Goal: Transaction & Acquisition: Purchase product/service

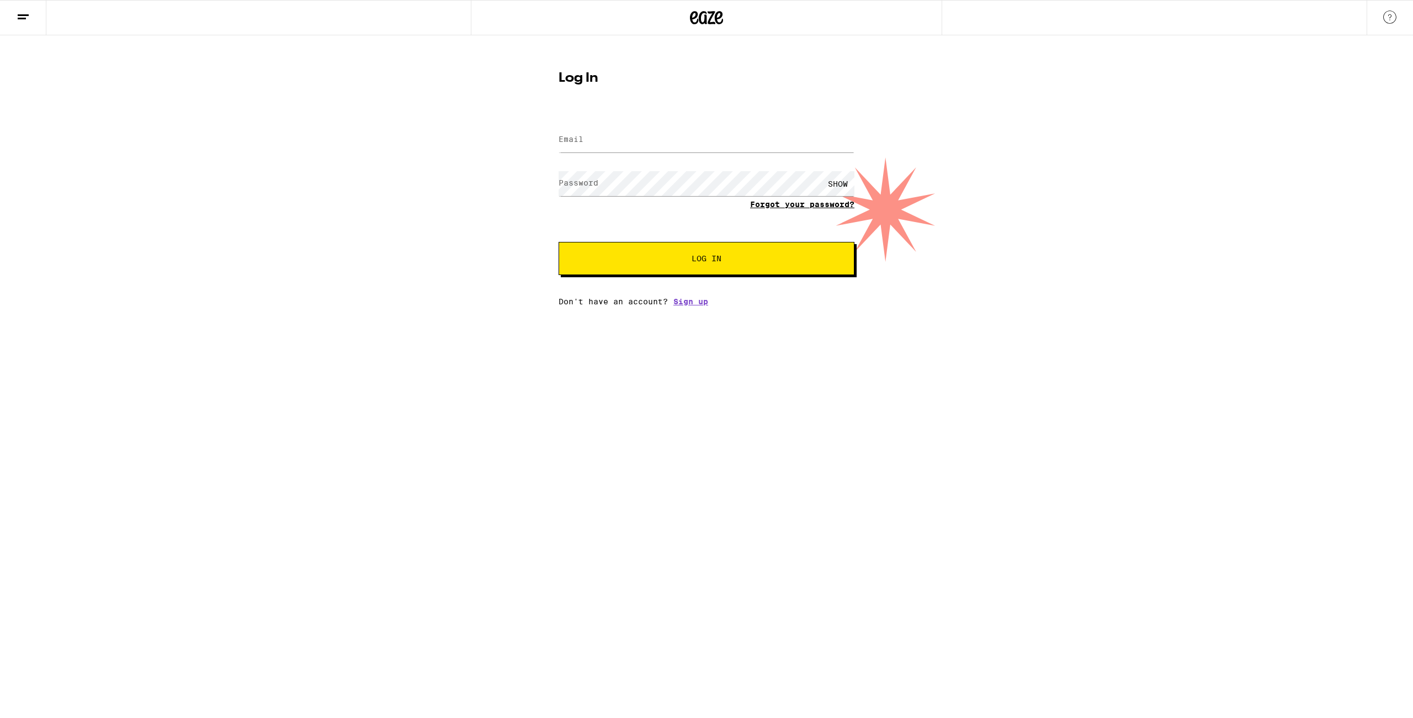
click at [770, 203] on link "Forgot your password?" at bounding box center [802, 204] width 104 height 9
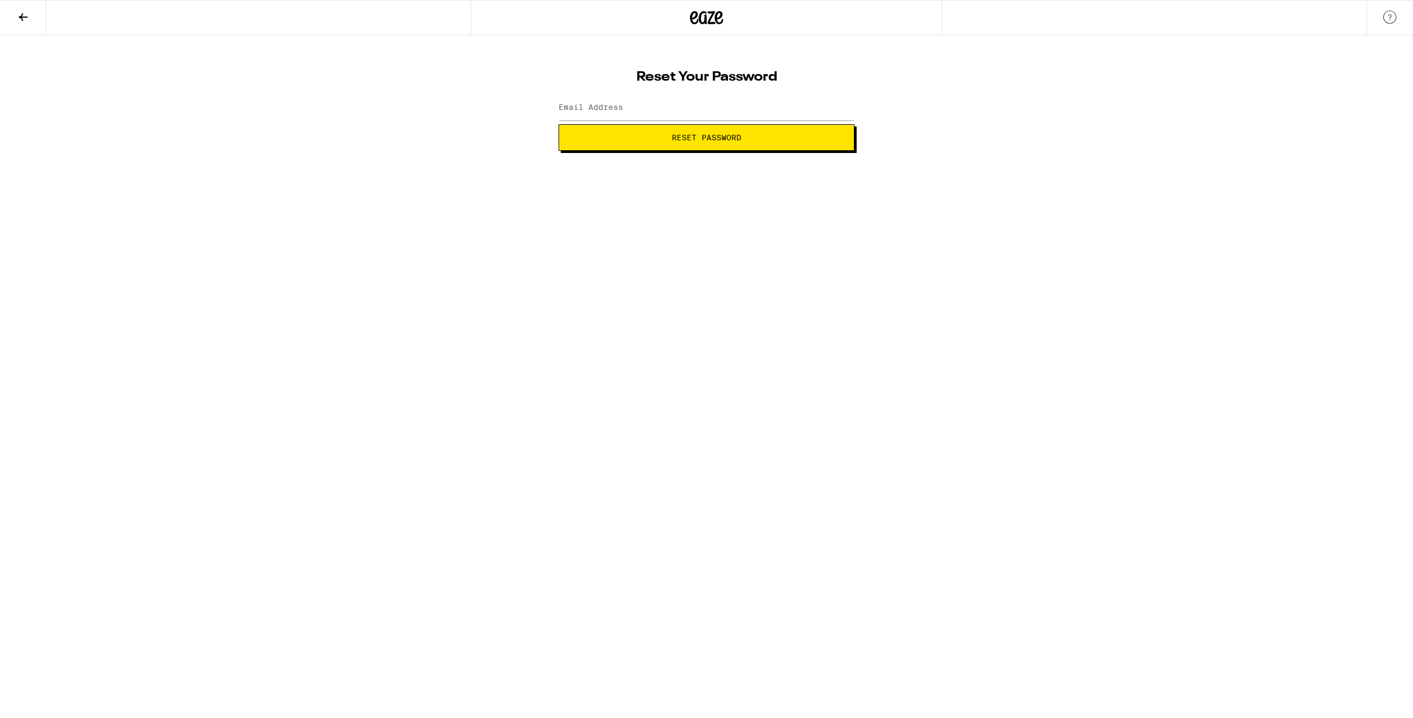
click at [589, 107] on label "Email Address" at bounding box center [591, 107] width 65 height 9
type input "[EMAIL_ADDRESS][DOMAIN_NAME]"
click at [597, 139] on span "Reset Password" at bounding box center [706, 138] width 277 height 8
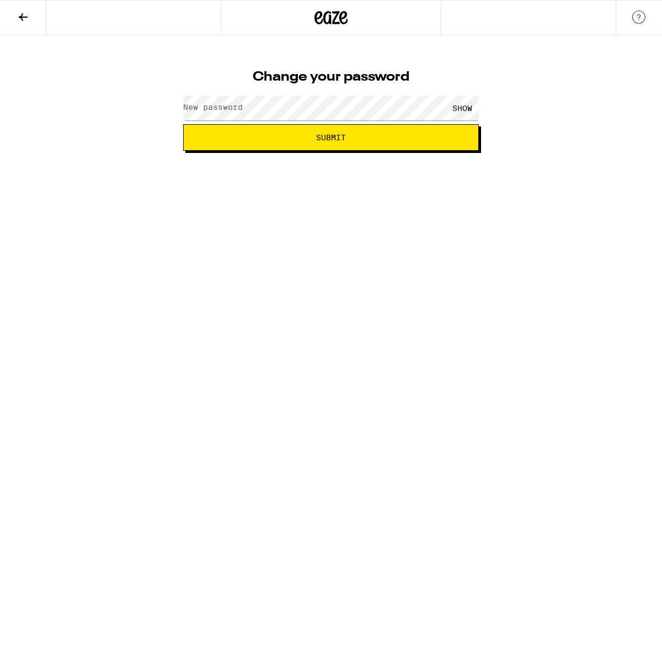
click at [214, 111] on label "New password" at bounding box center [213, 107] width 60 height 9
click at [274, 135] on span "Submit" at bounding box center [331, 138] width 277 height 8
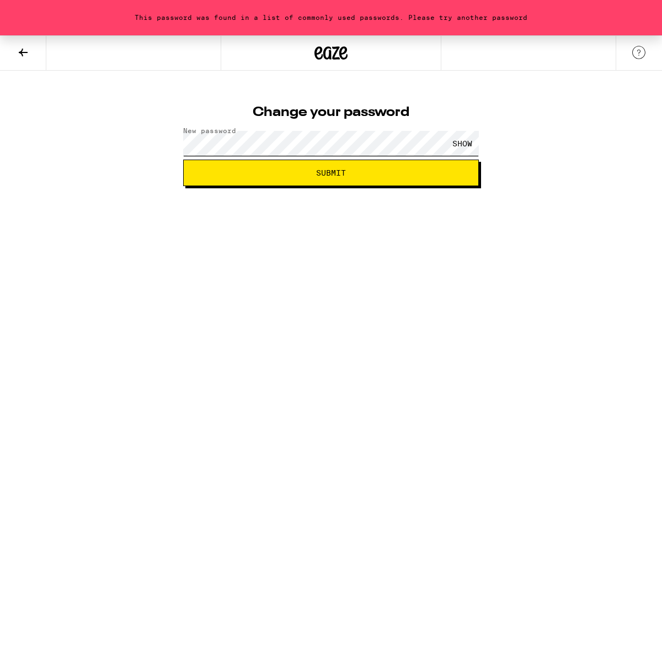
click at [183, 160] on button "Submit" at bounding box center [331, 173] width 296 height 26
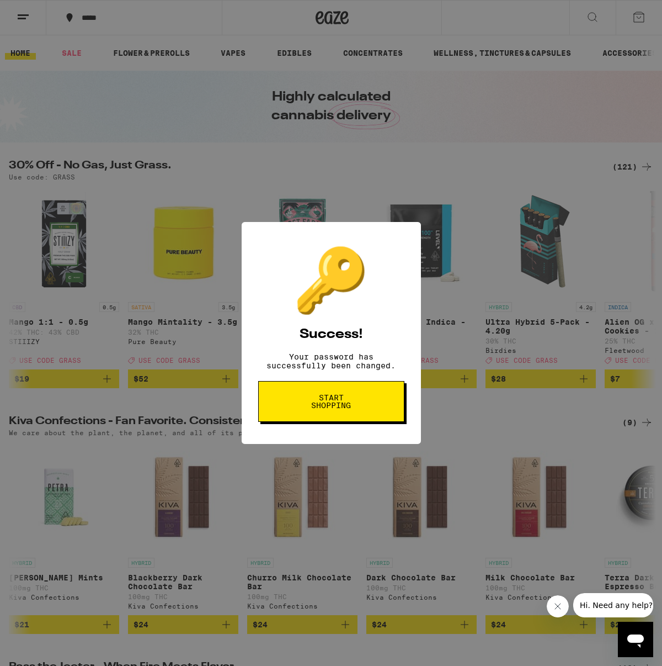
click at [321, 403] on span "Start shopping" at bounding box center [331, 401] width 57 height 15
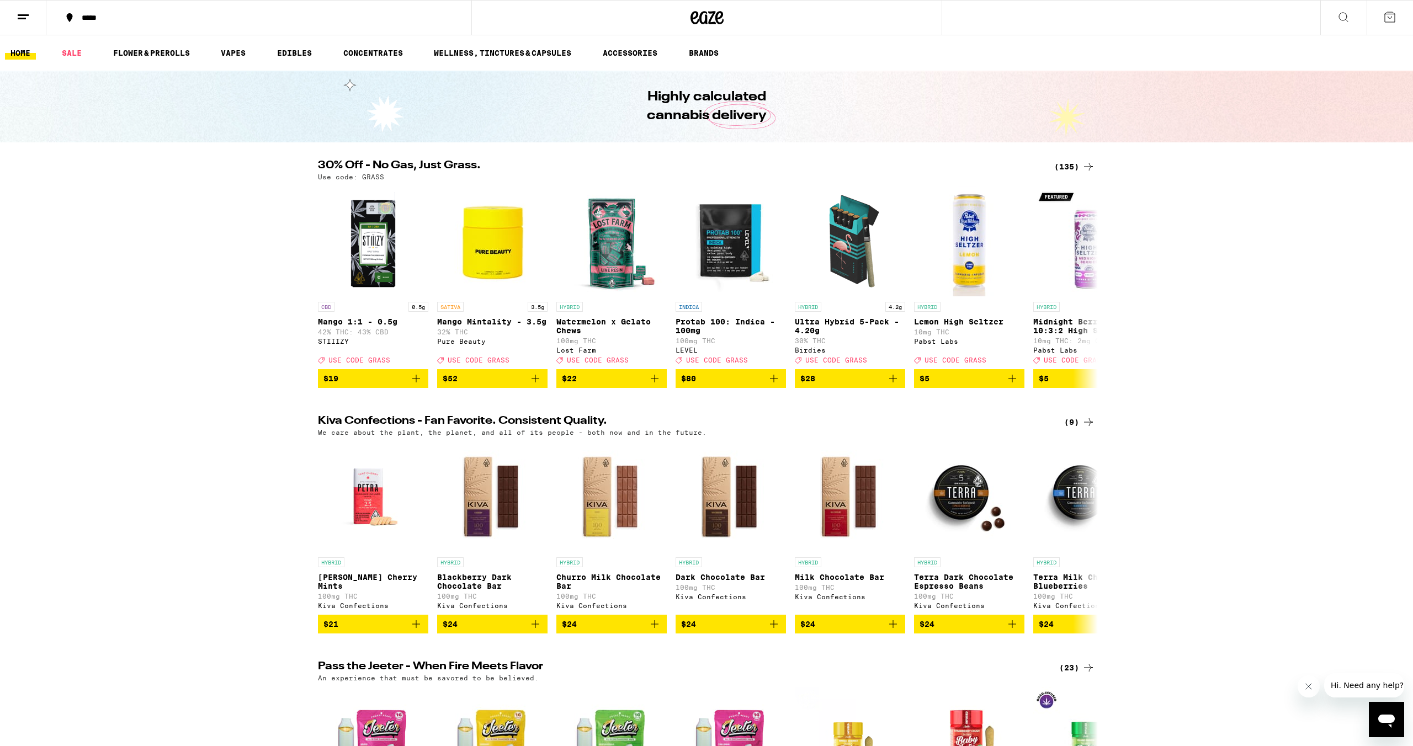
click at [662, 429] on div "(9)" at bounding box center [1079, 422] width 31 height 13
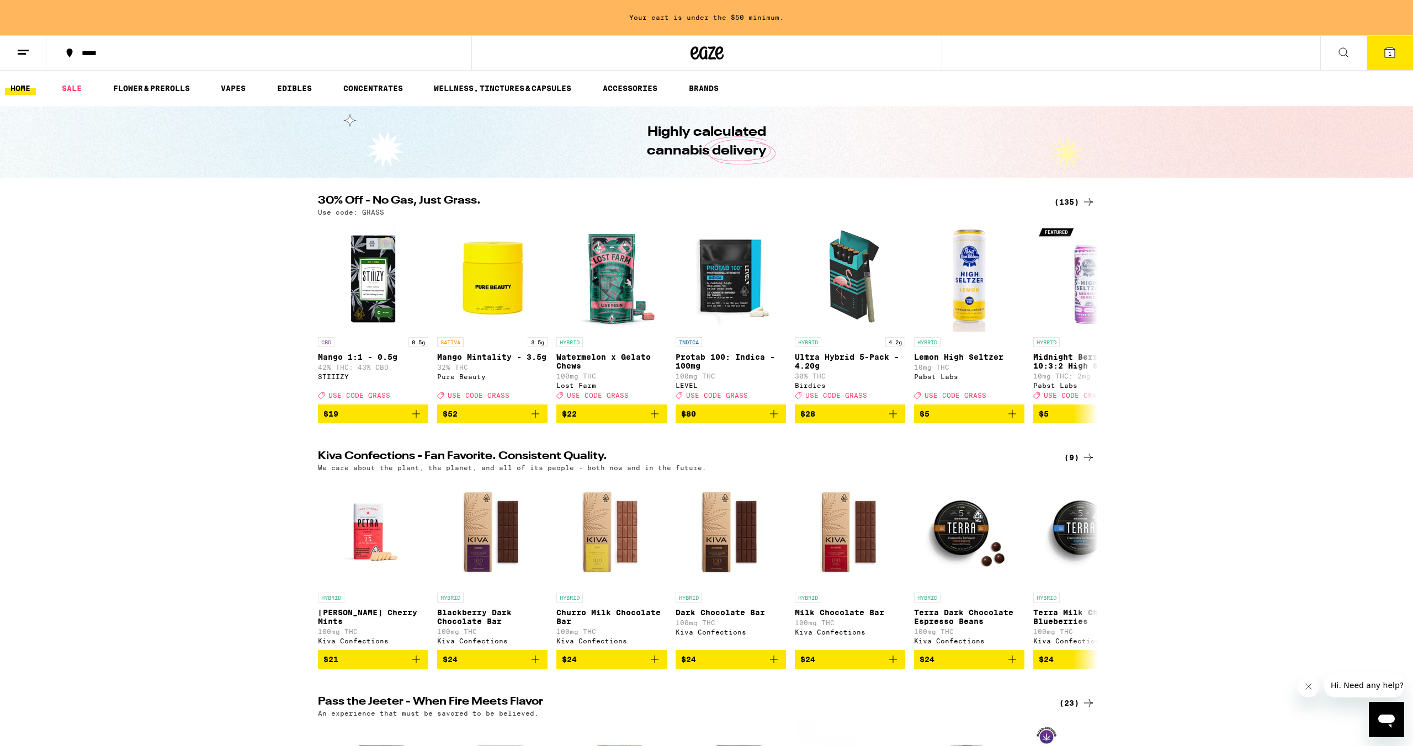
click at [662, 200] on div "(135)" at bounding box center [1074, 201] width 41 height 13
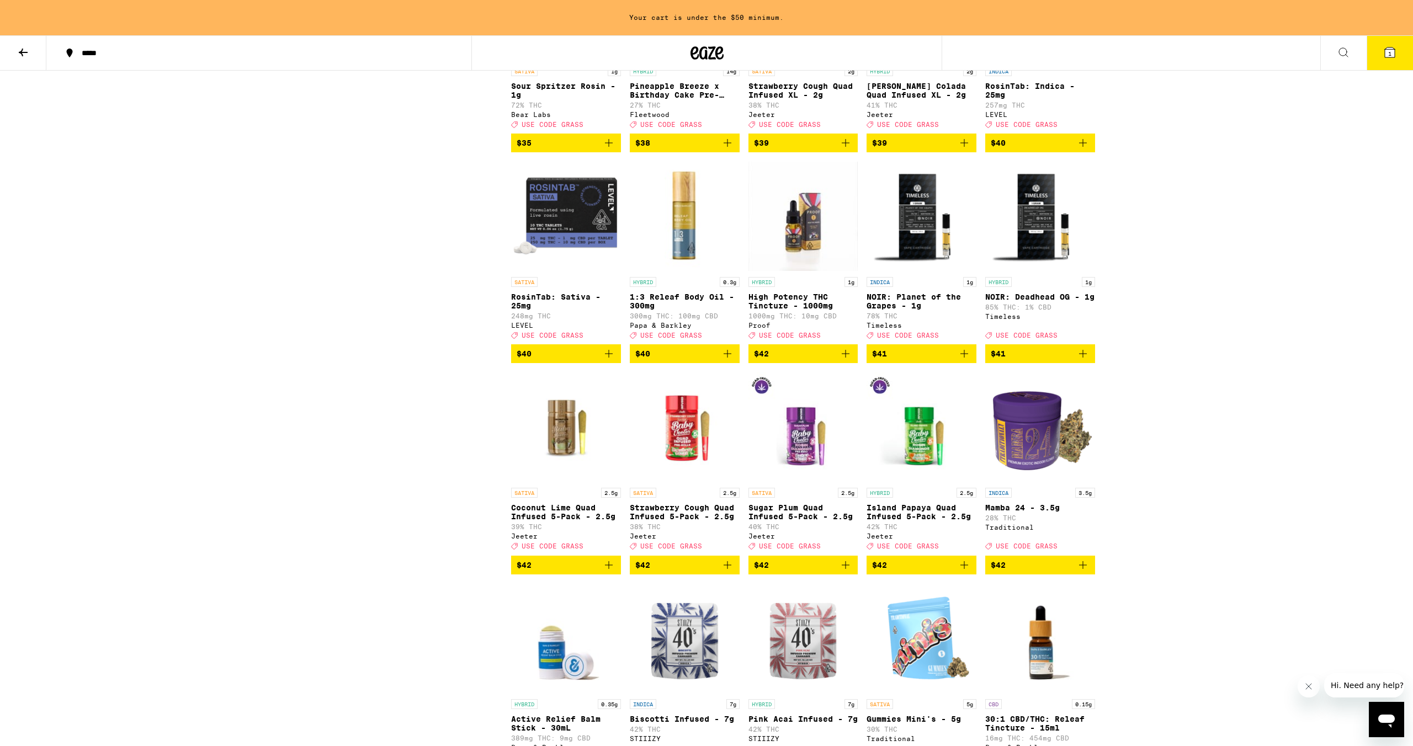
scroll to position [4033, 0]
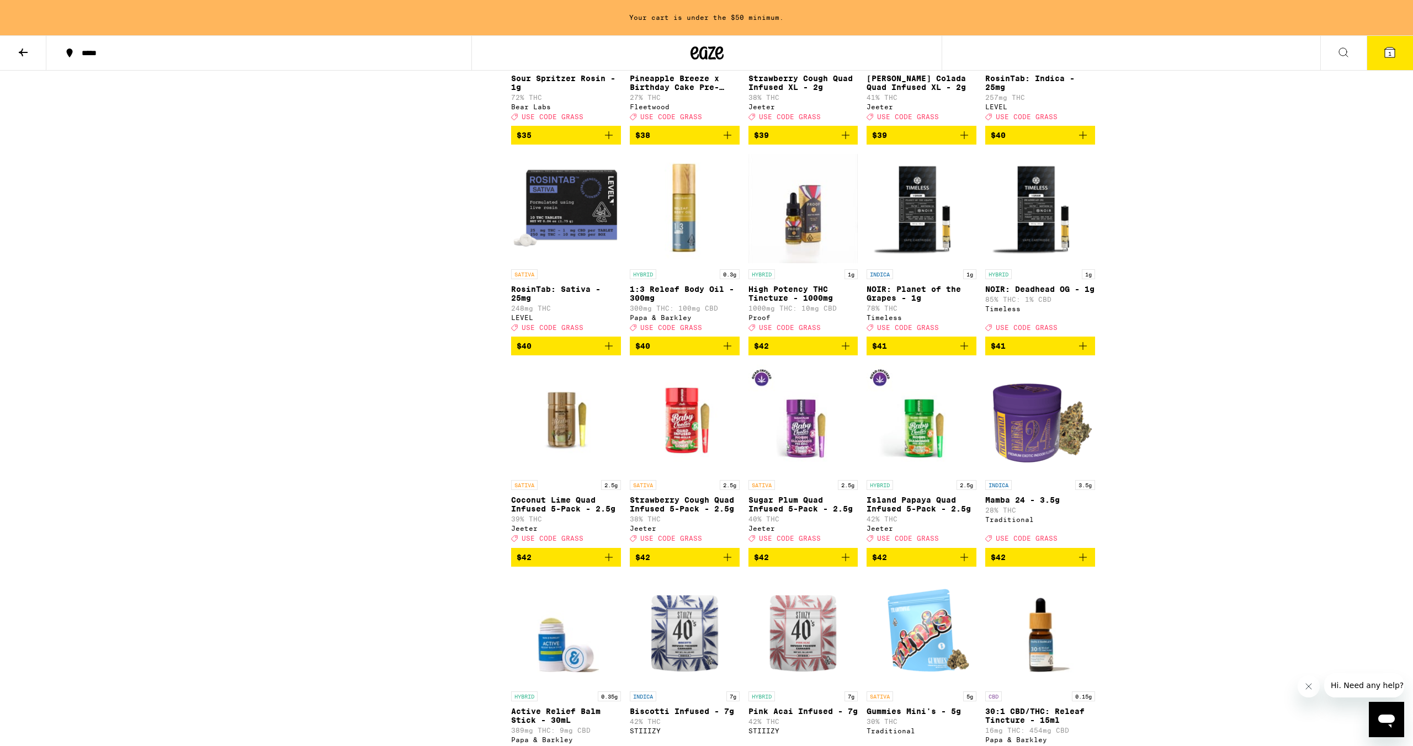
click at [662, 353] on span "$41" at bounding box center [921, 345] width 99 height 13
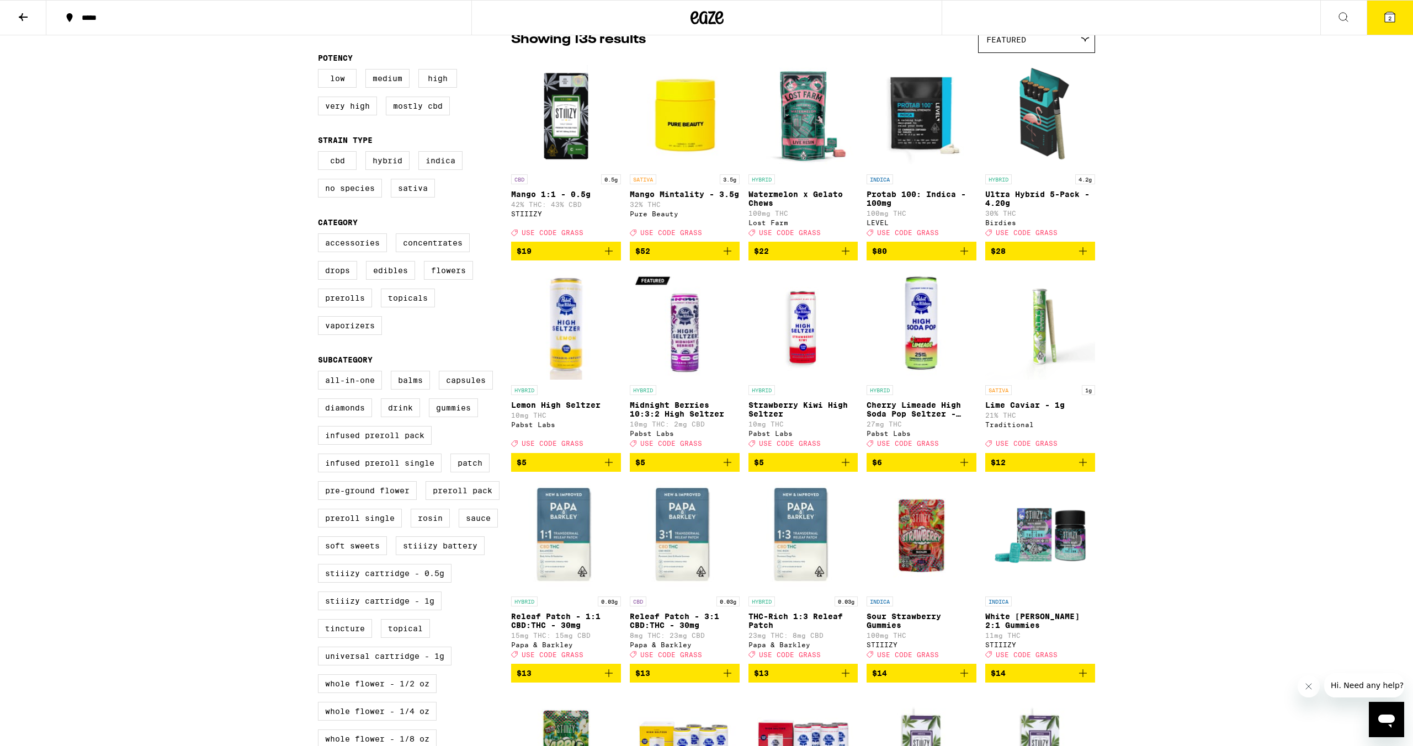
scroll to position [0, 0]
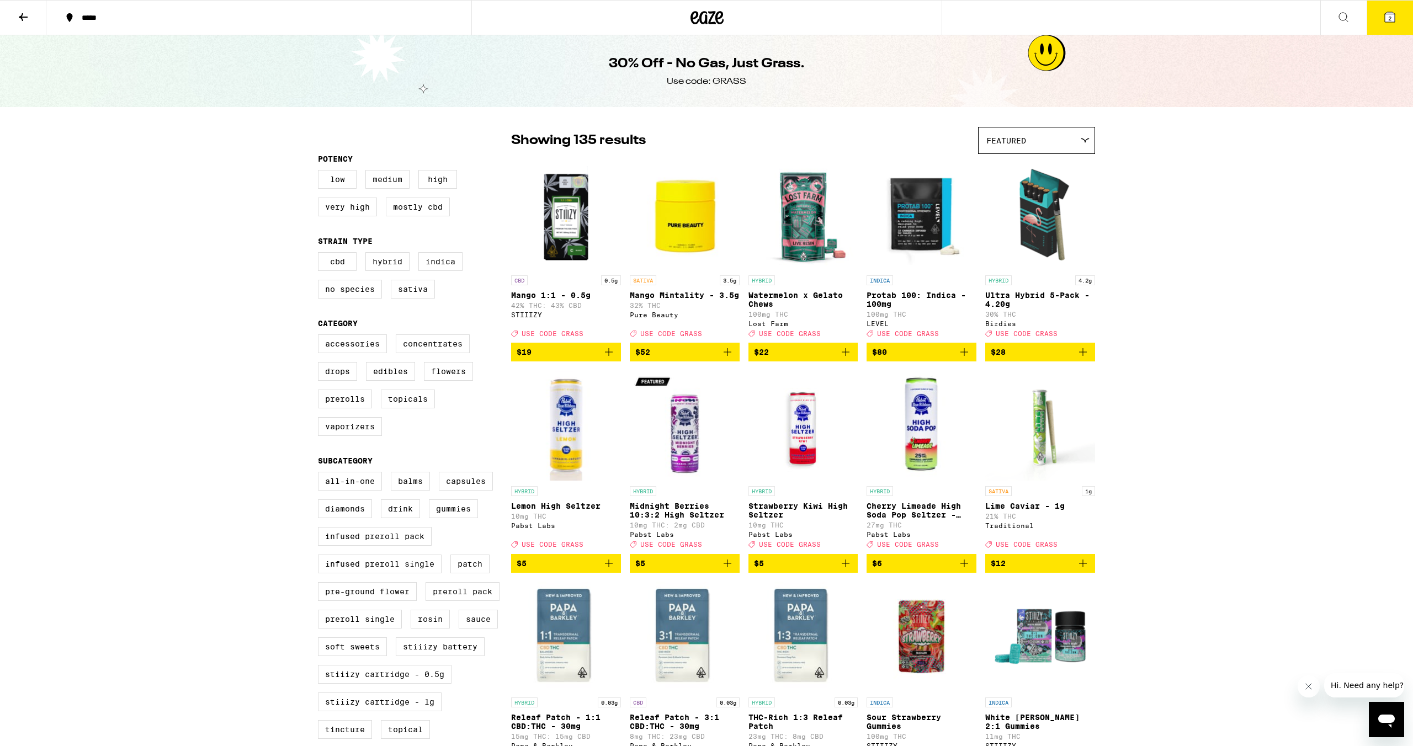
click at [662, 15] on icon at bounding box center [719, 17] width 8 height 13
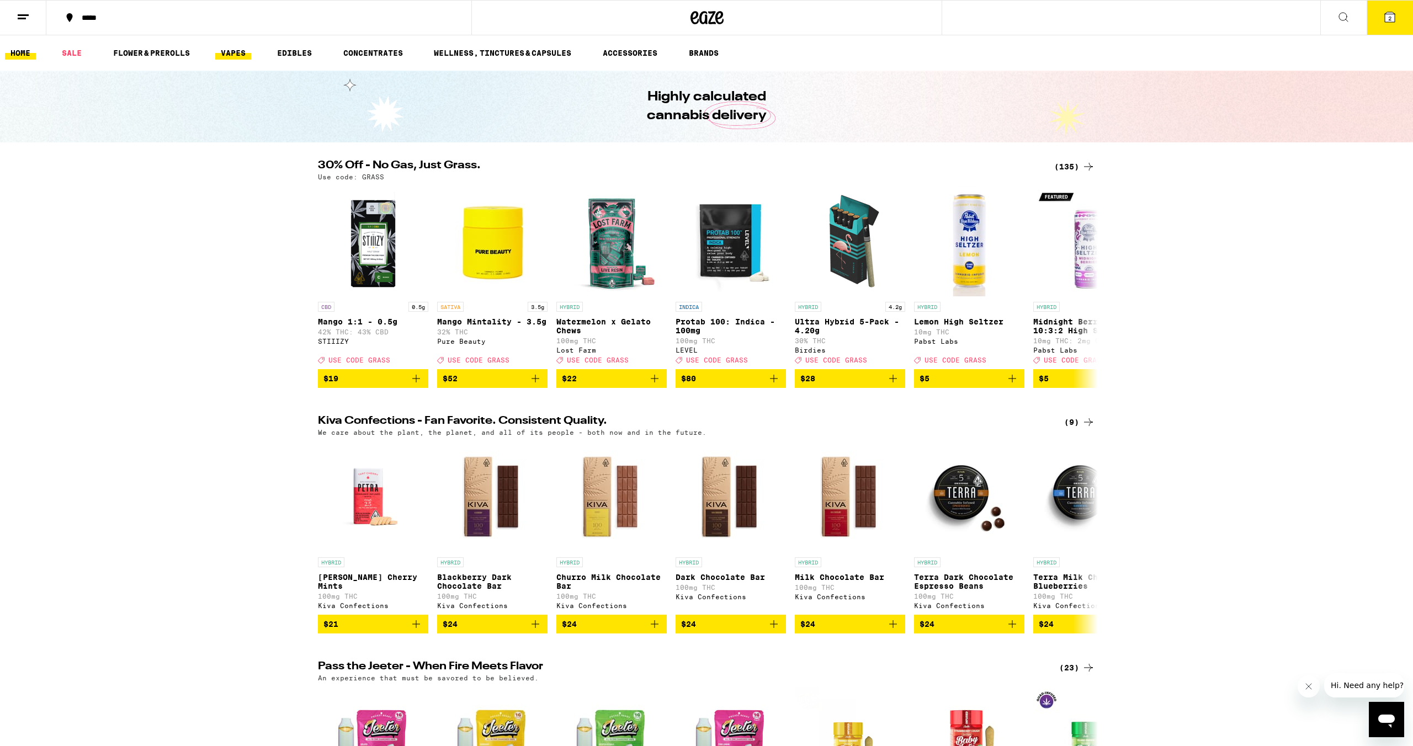
click at [230, 53] on link "VAPES" at bounding box center [233, 52] width 36 height 13
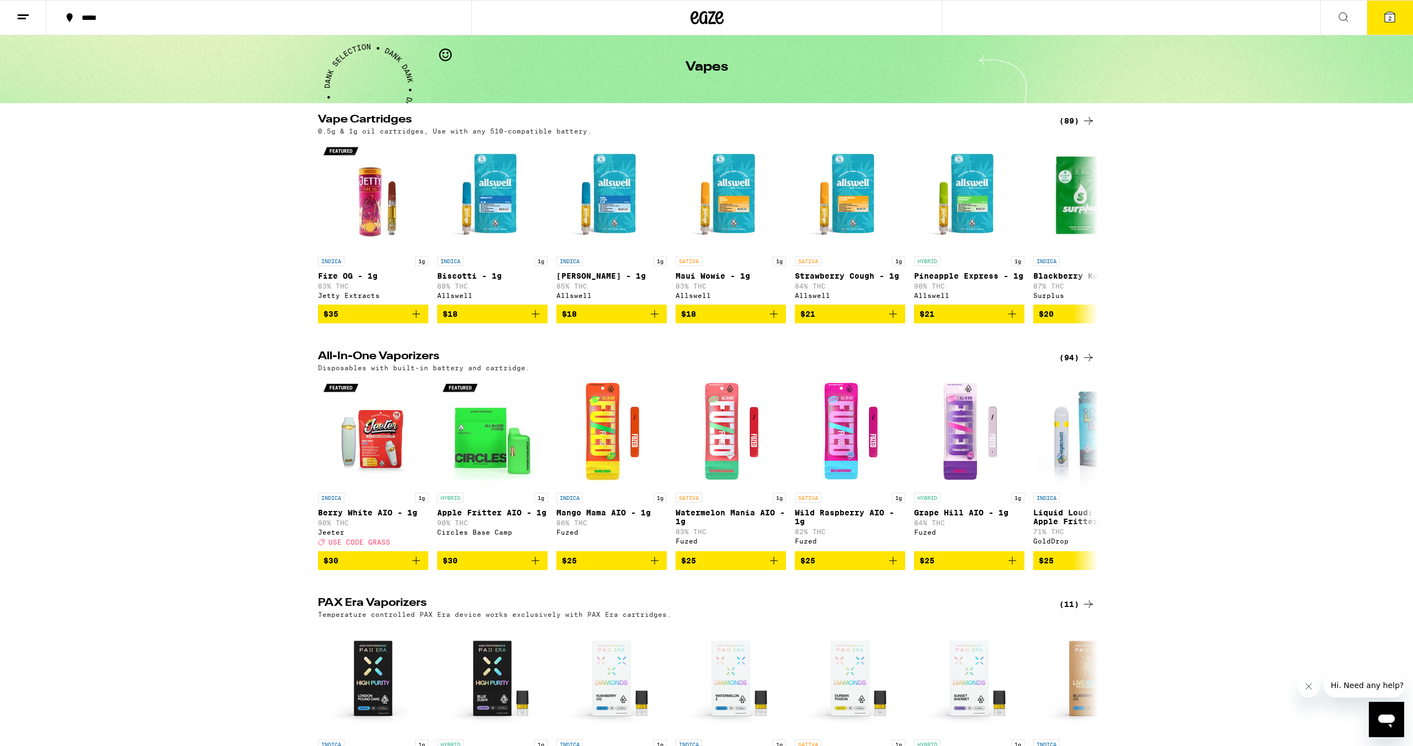
scroll to position [41, 0]
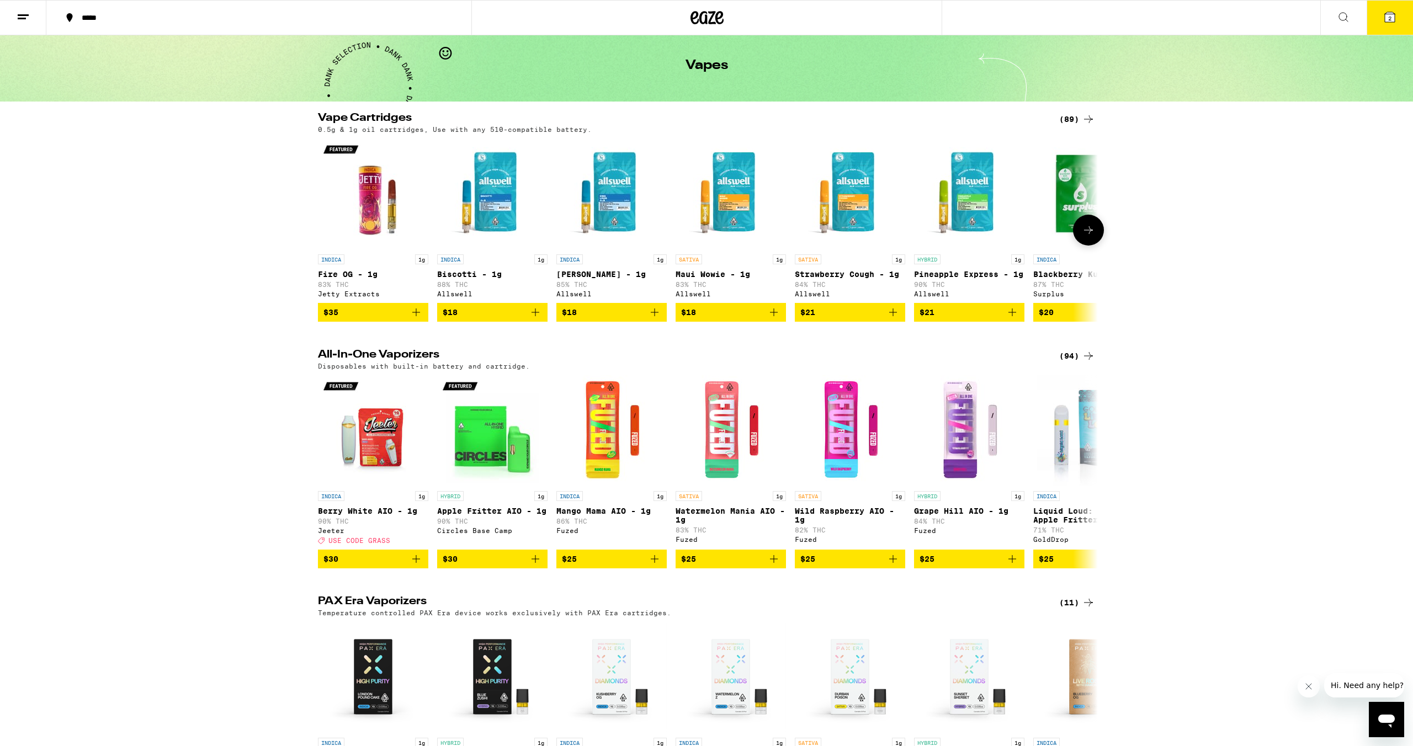
click at [662, 236] on icon at bounding box center [1088, 230] width 13 height 13
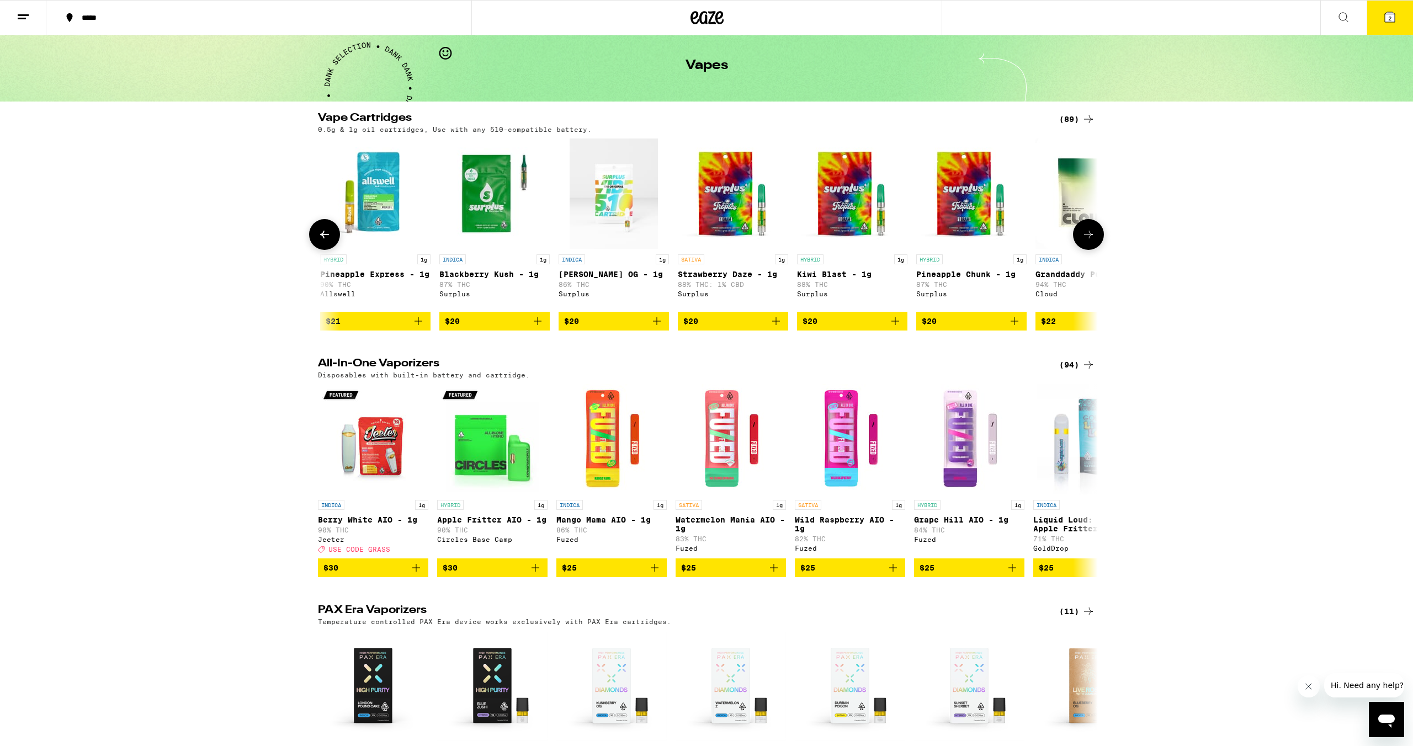
scroll to position [0, 657]
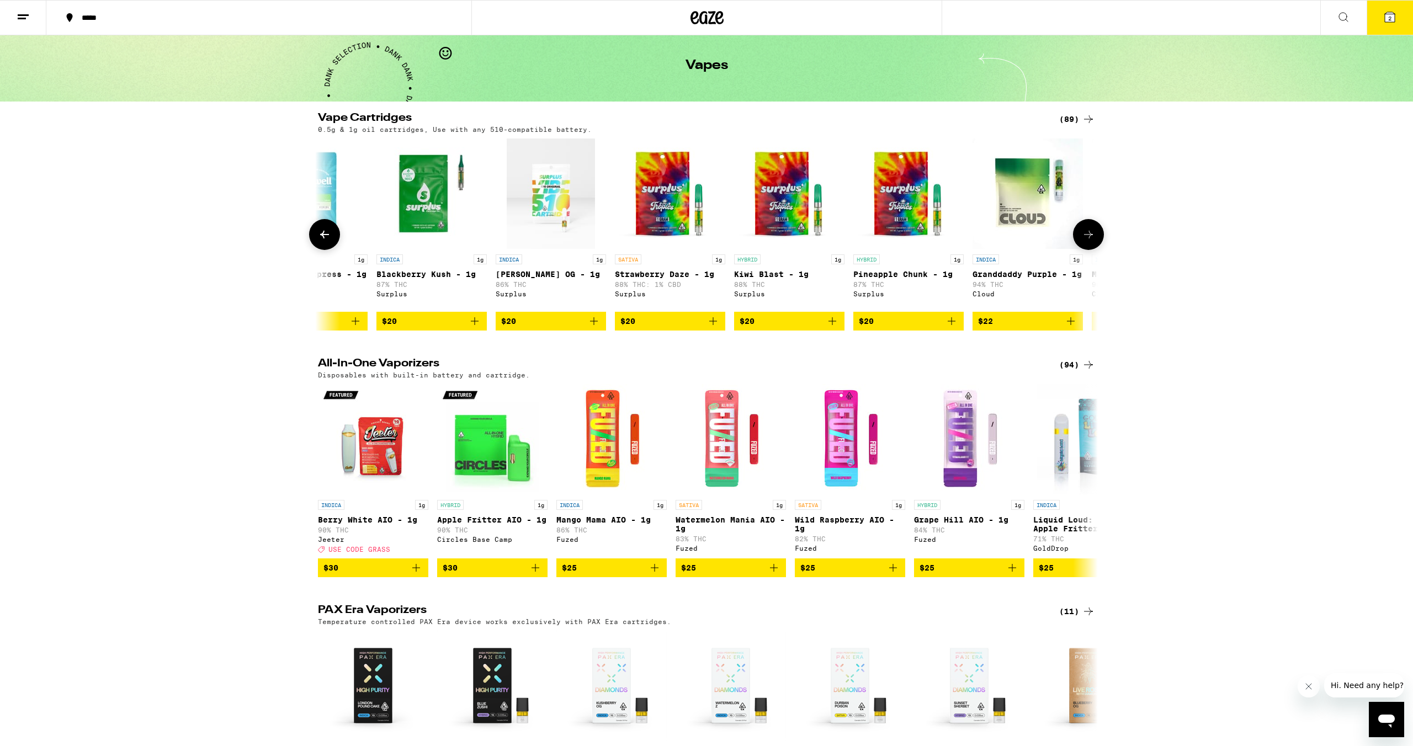
click at [648, 325] on span "$20" at bounding box center [669, 321] width 99 height 13
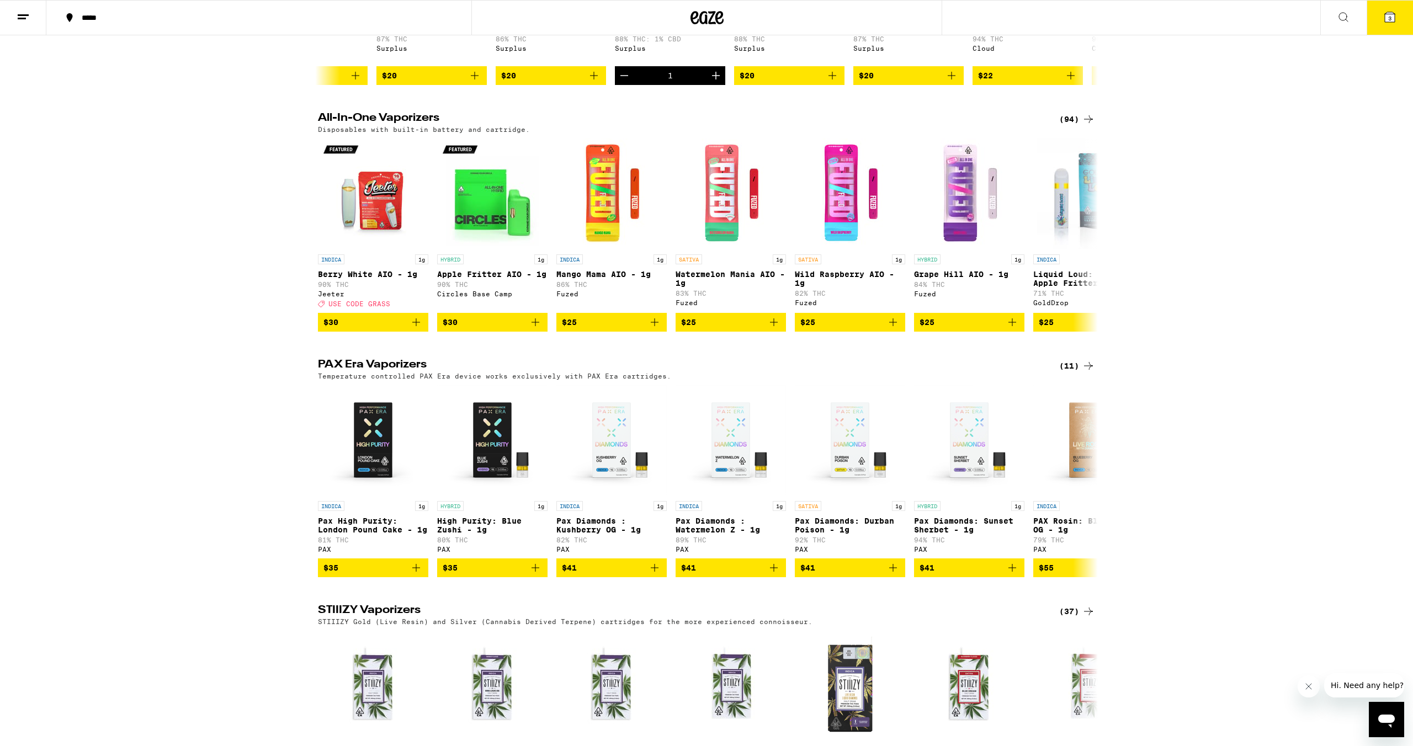
scroll to position [0, 0]
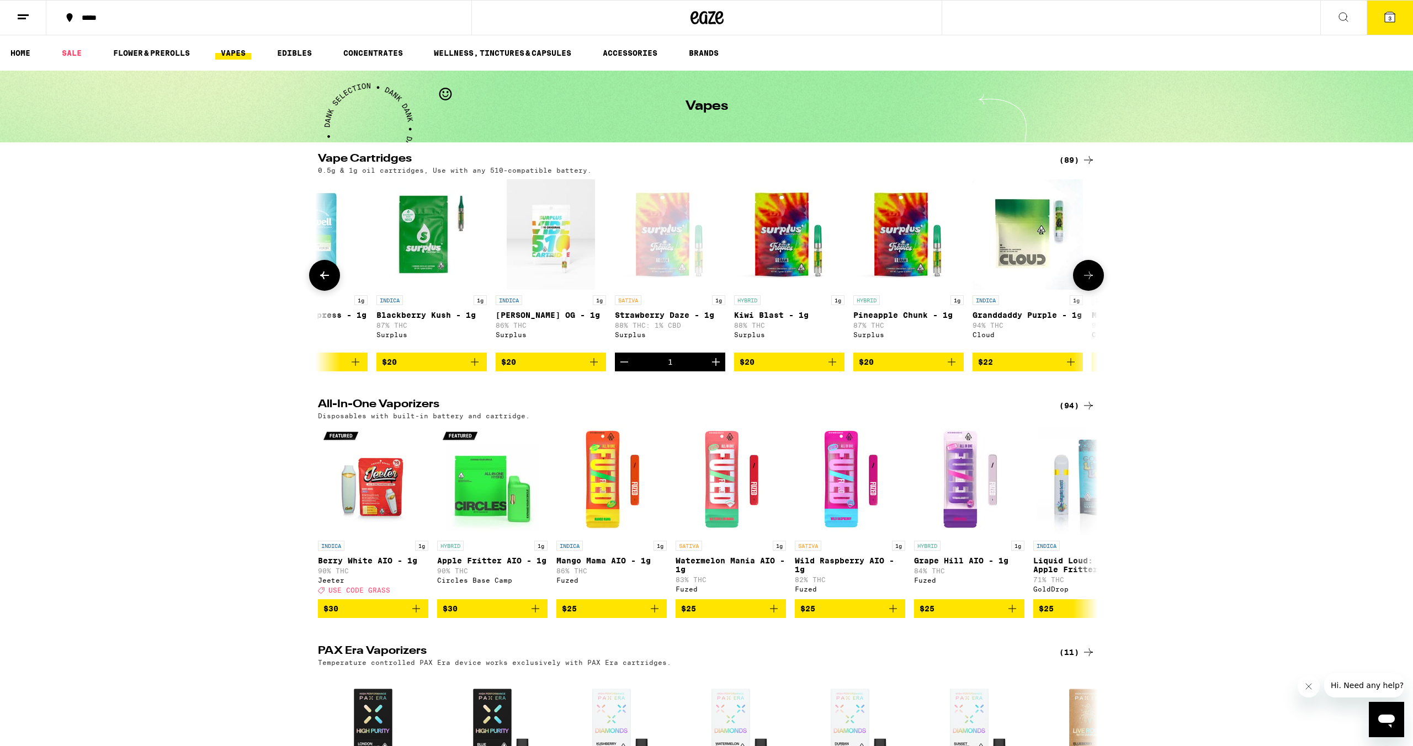
click at [662, 282] on icon at bounding box center [1088, 275] width 13 height 13
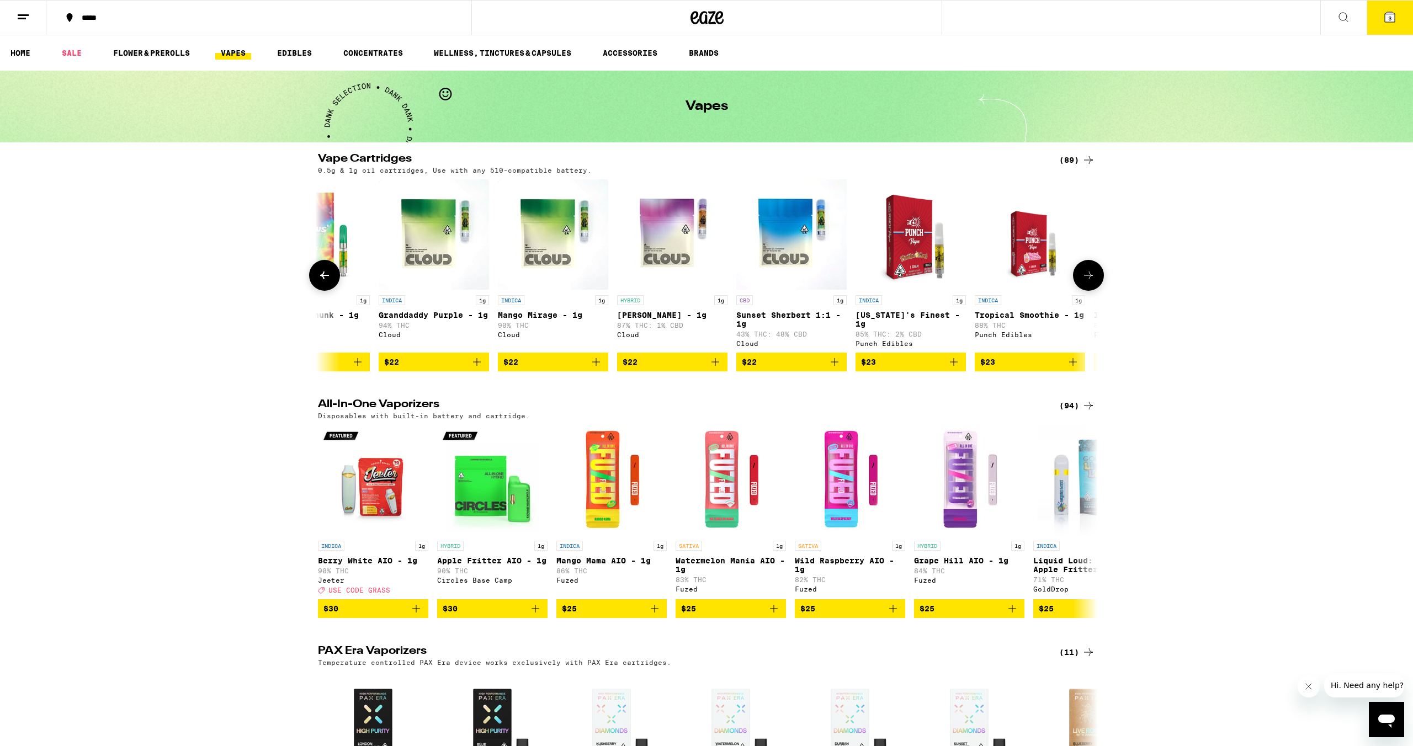
scroll to position [0, 1314]
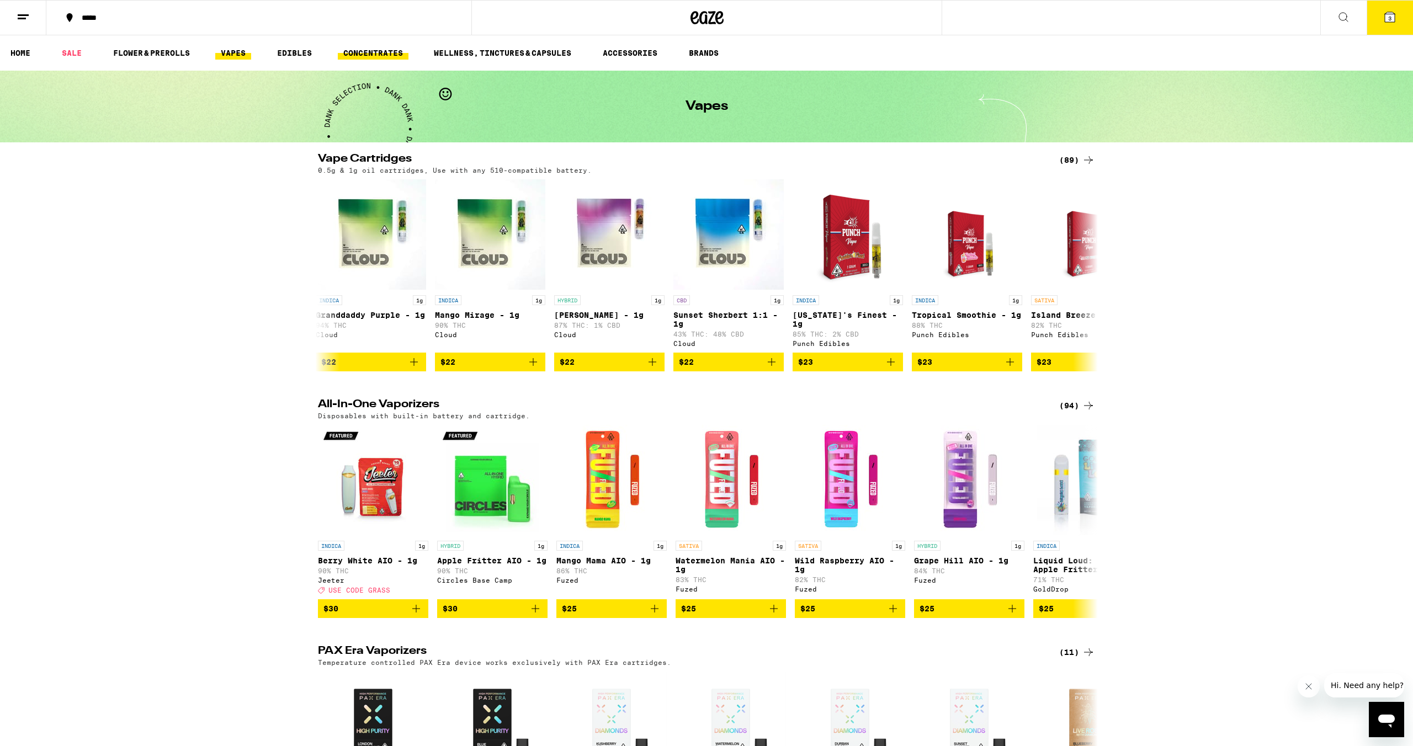
click at [380, 49] on link "CONCENTRATES" at bounding box center [373, 52] width 71 height 13
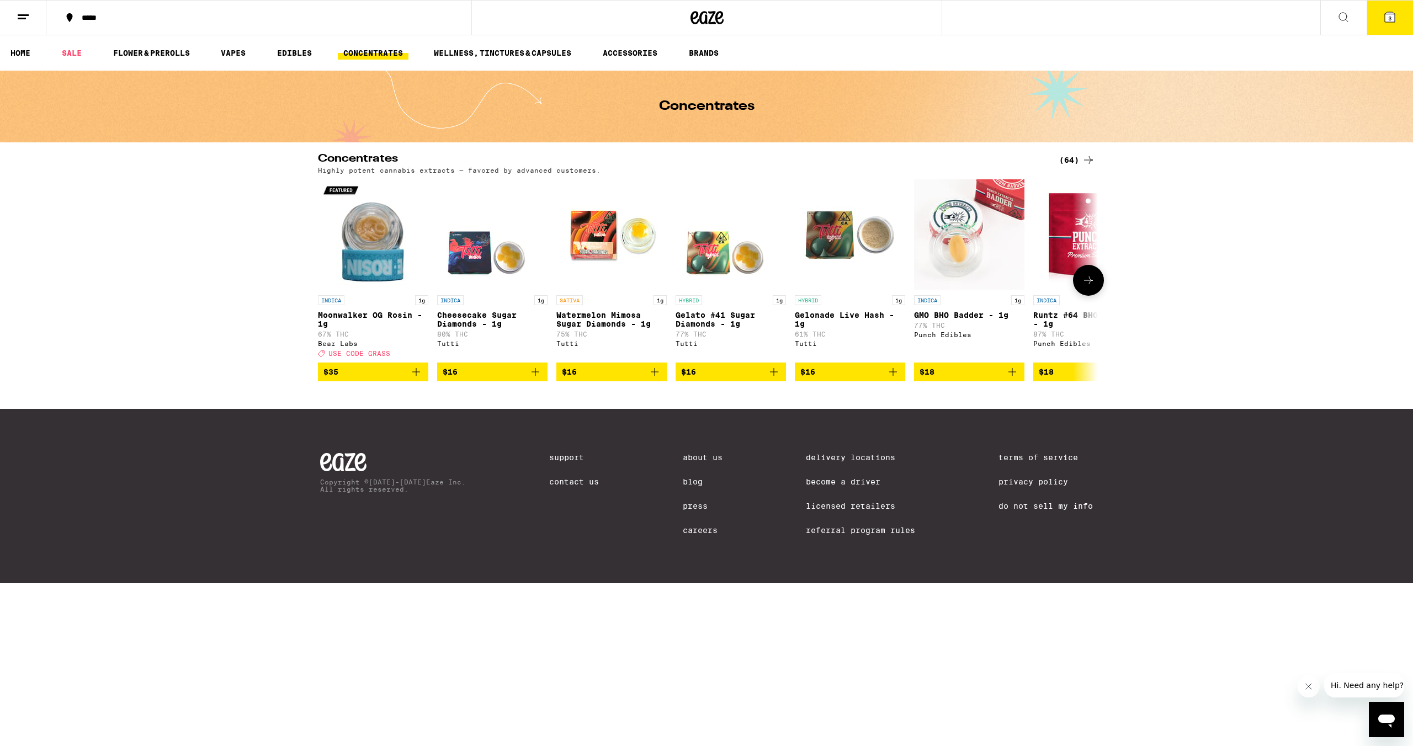
click at [662, 379] on span "$16" at bounding box center [849, 371] width 99 height 13
click at [662, 20] on icon at bounding box center [1390, 17] width 10 height 10
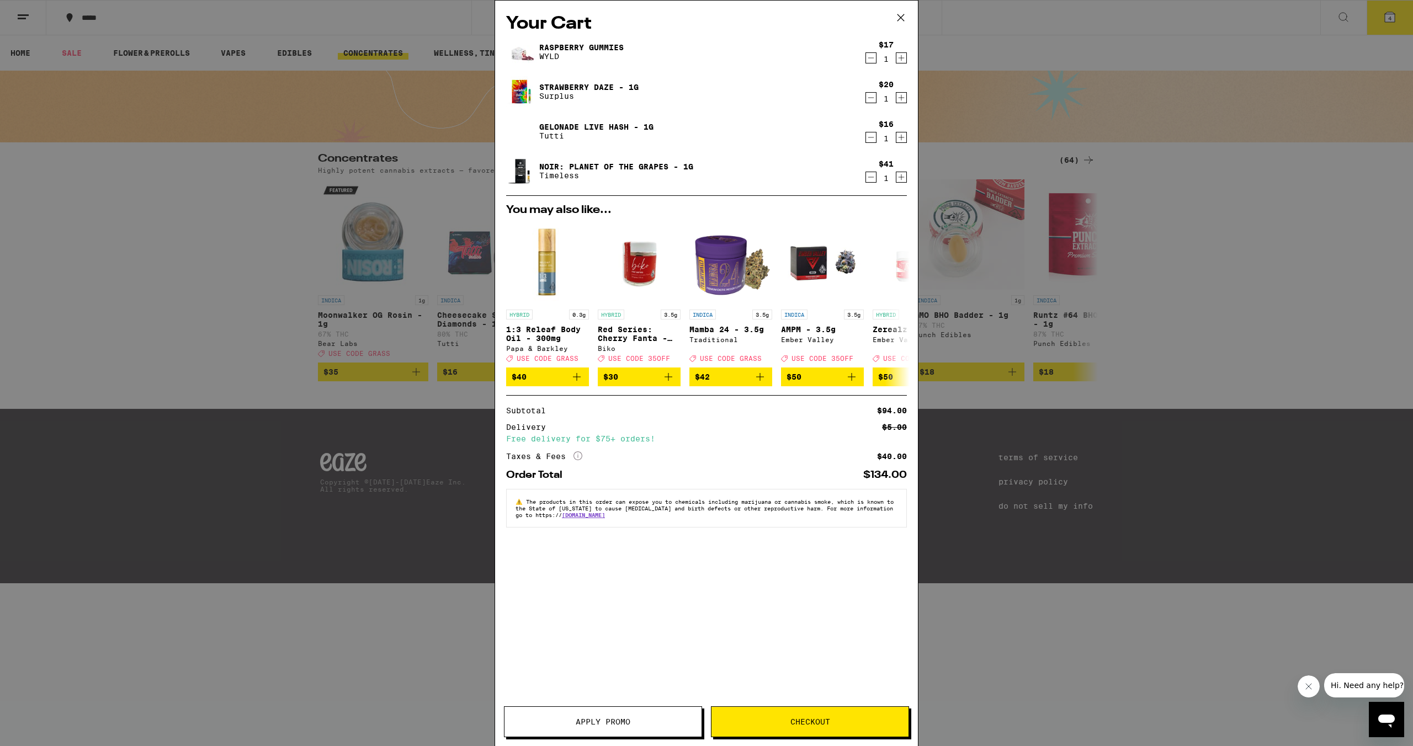
click at [614, 665] on span "Apply Promo" at bounding box center [603, 722] width 55 height 8
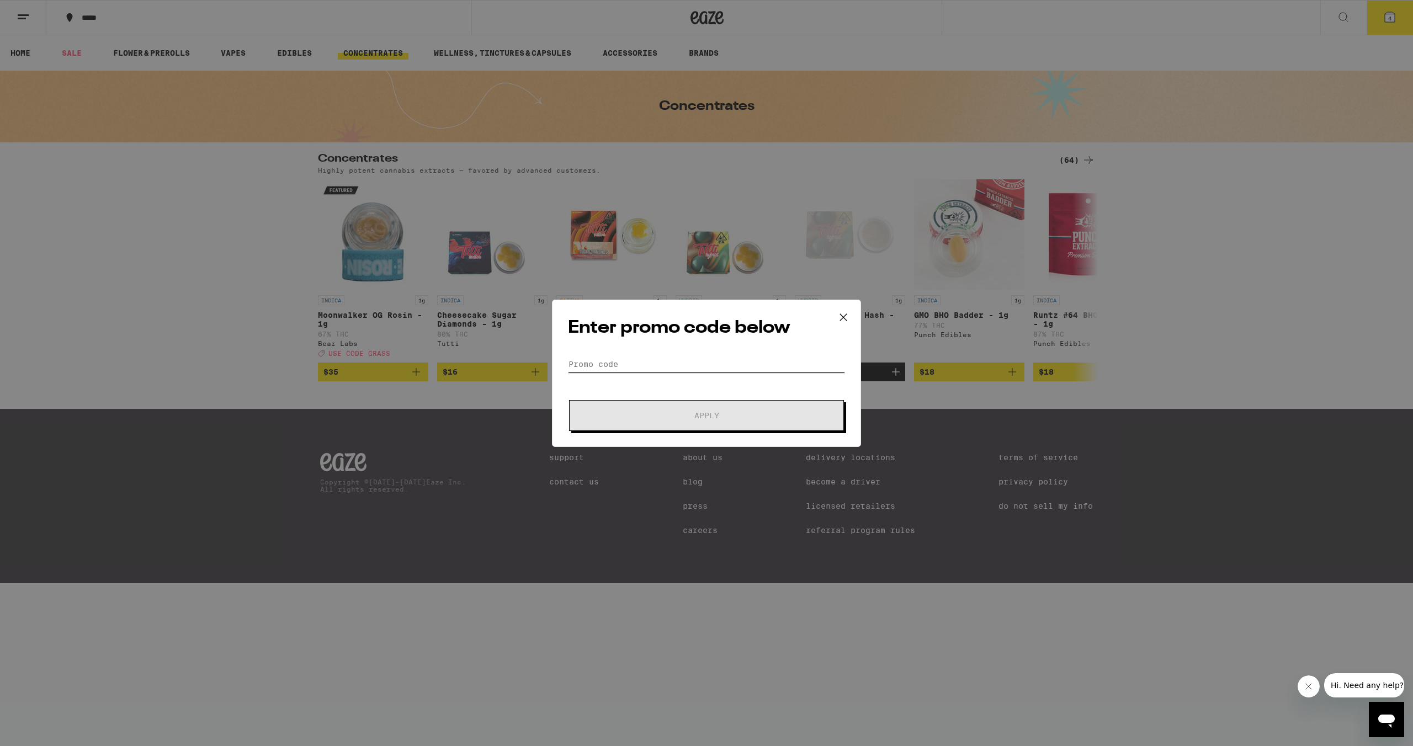
click at [602, 362] on input "Promo Code" at bounding box center [706, 364] width 277 height 17
type input "GRASS"
click at [639, 415] on span "Apply" at bounding box center [706, 416] width 199 height 8
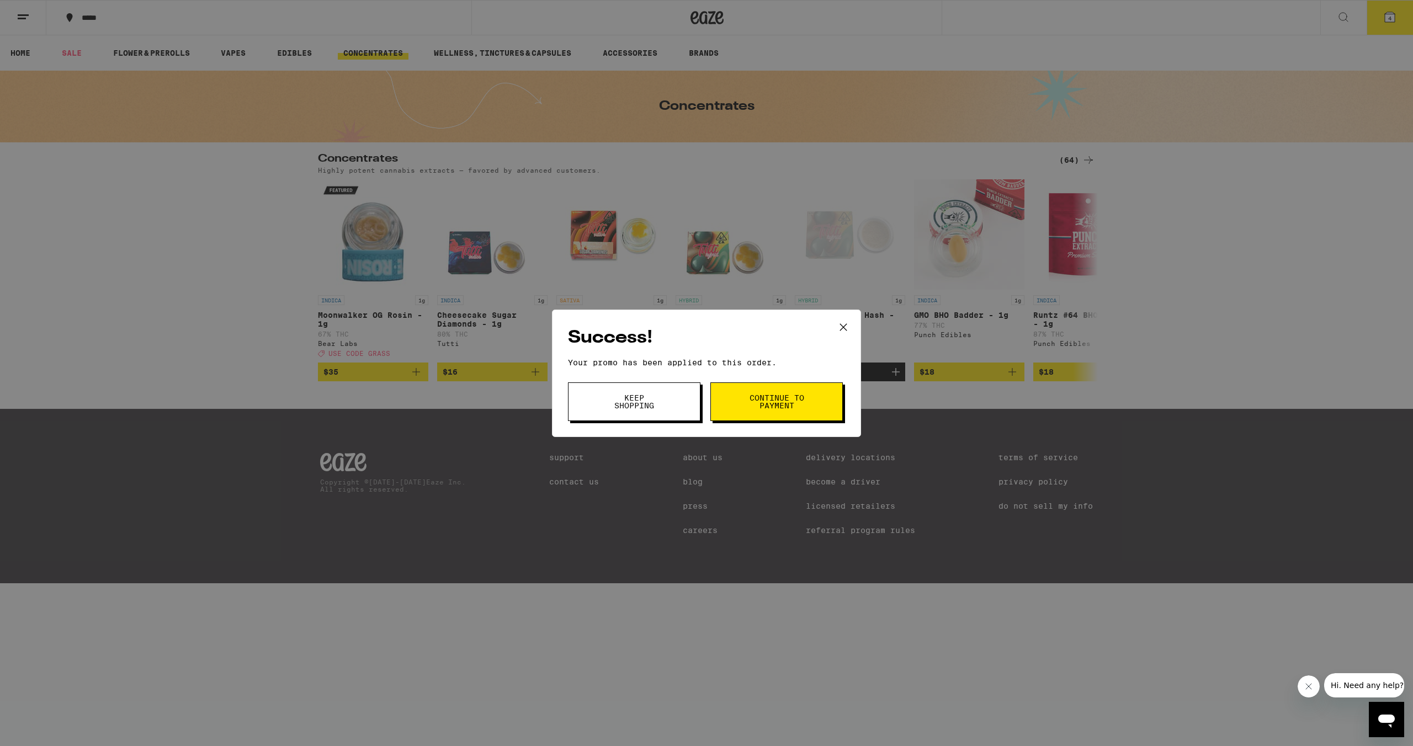
click at [662, 399] on span "Continue to payment" at bounding box center [776, 401] width 56 height 15
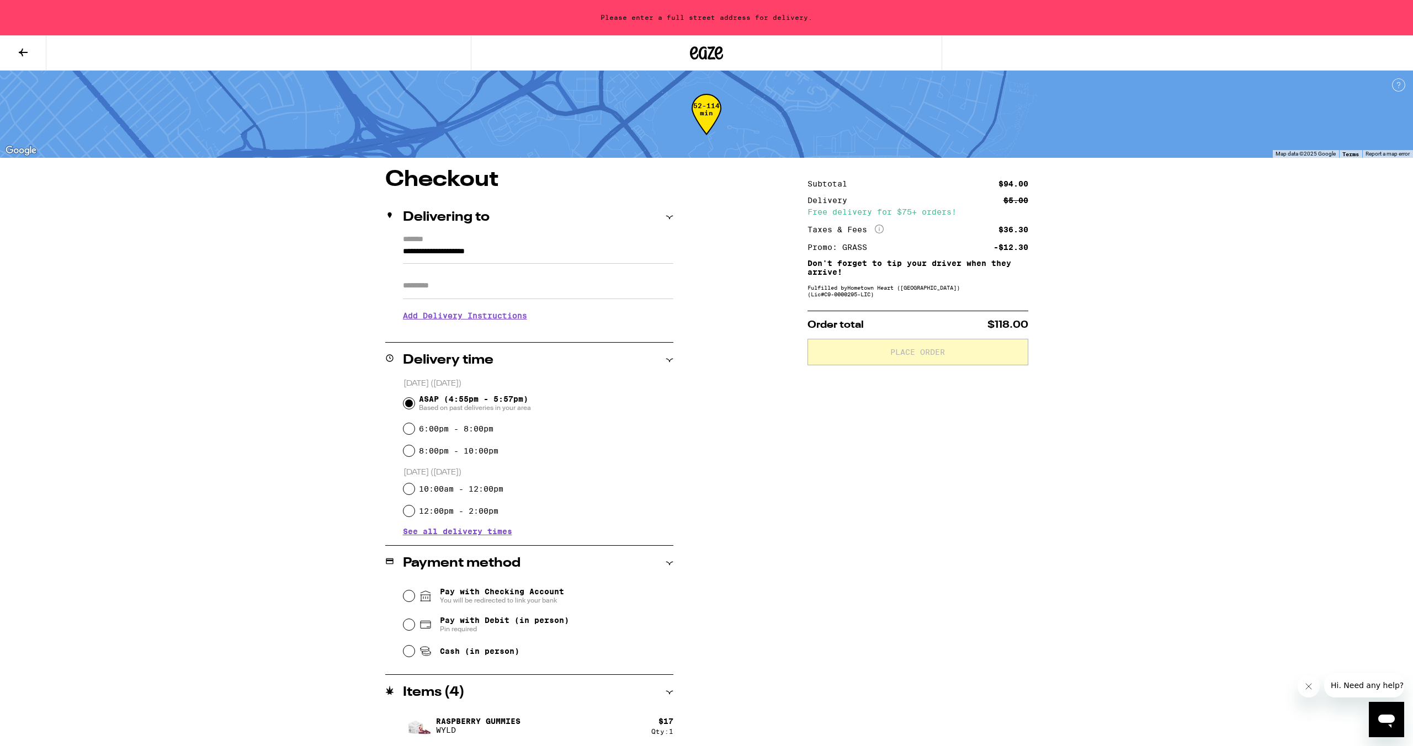
click at [520, 254] on input "**********" at bounding box center [538, 254] width 270 height 19
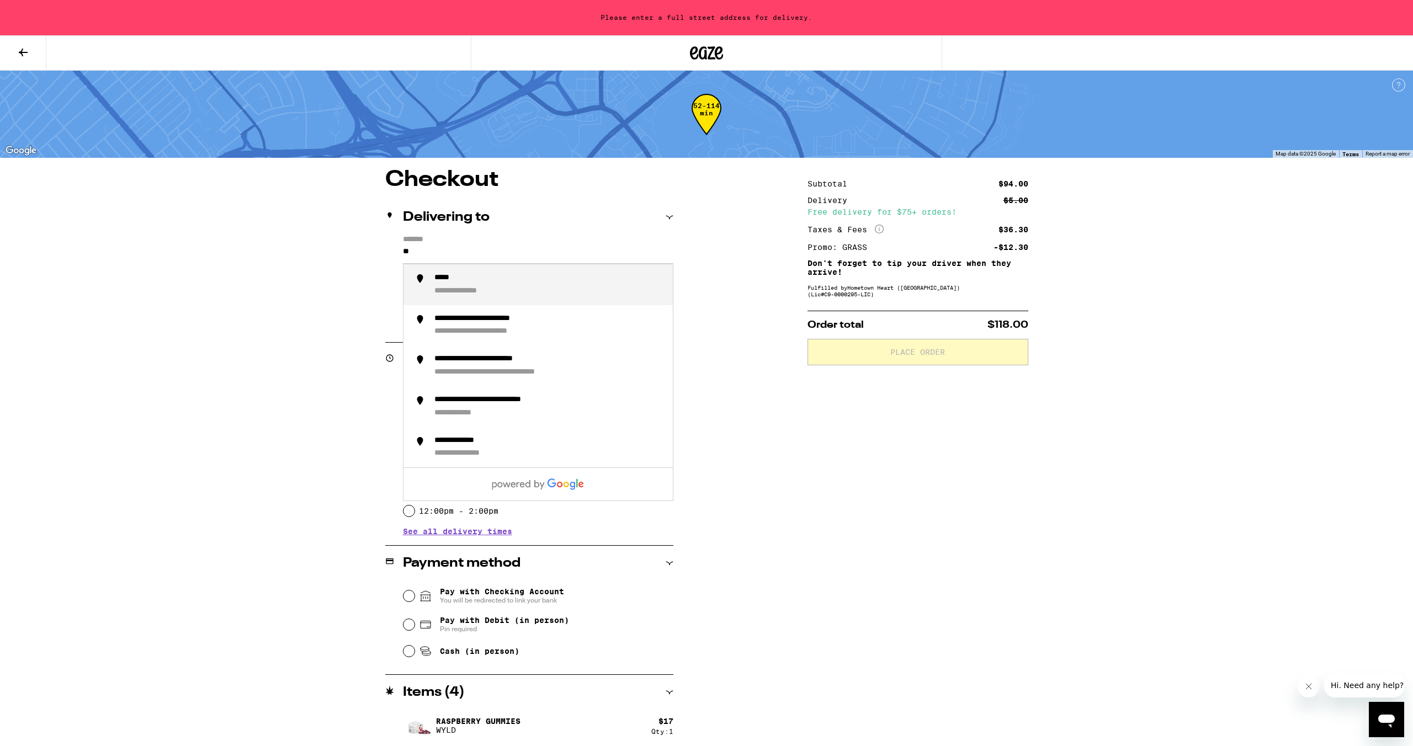
type input "*"
click at [509, 282] on div "**********" at bounding box center [549, 284] width 230 height 23
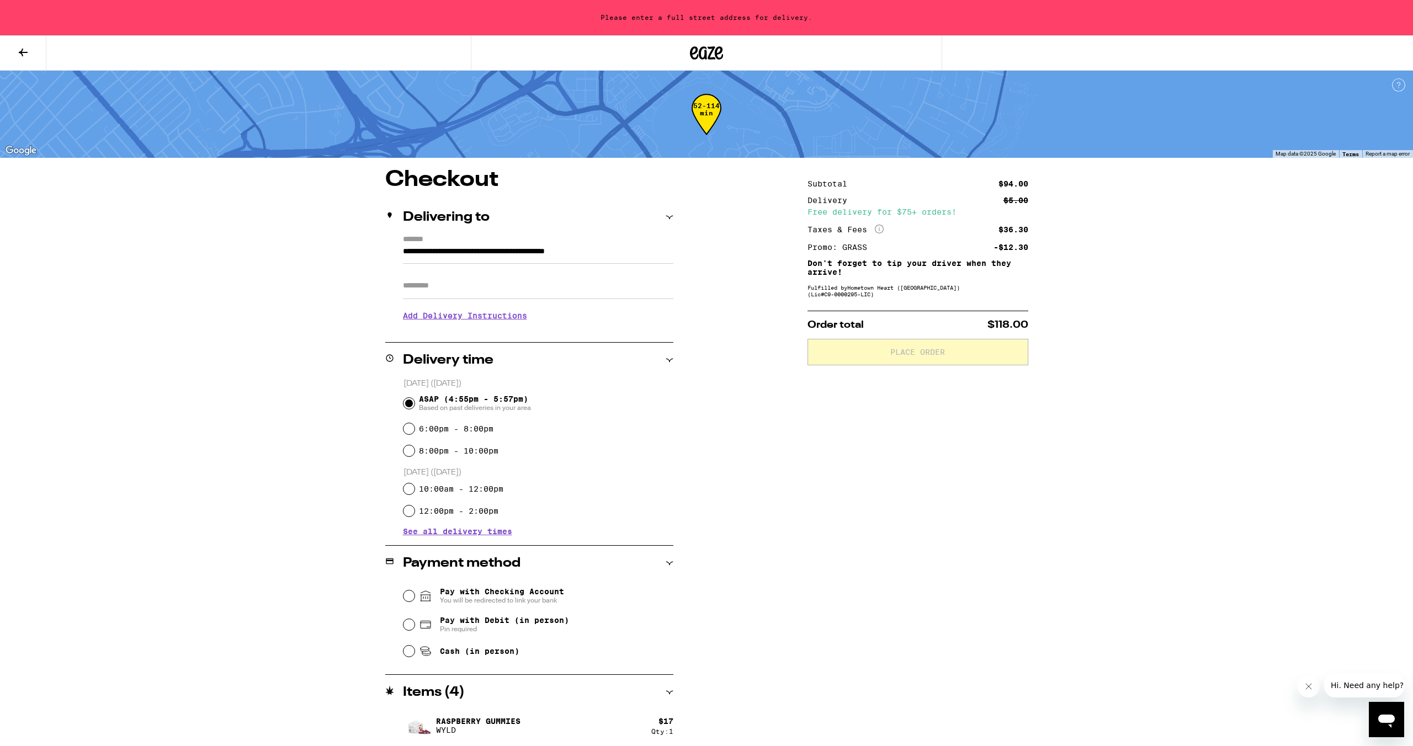
type input "**********"
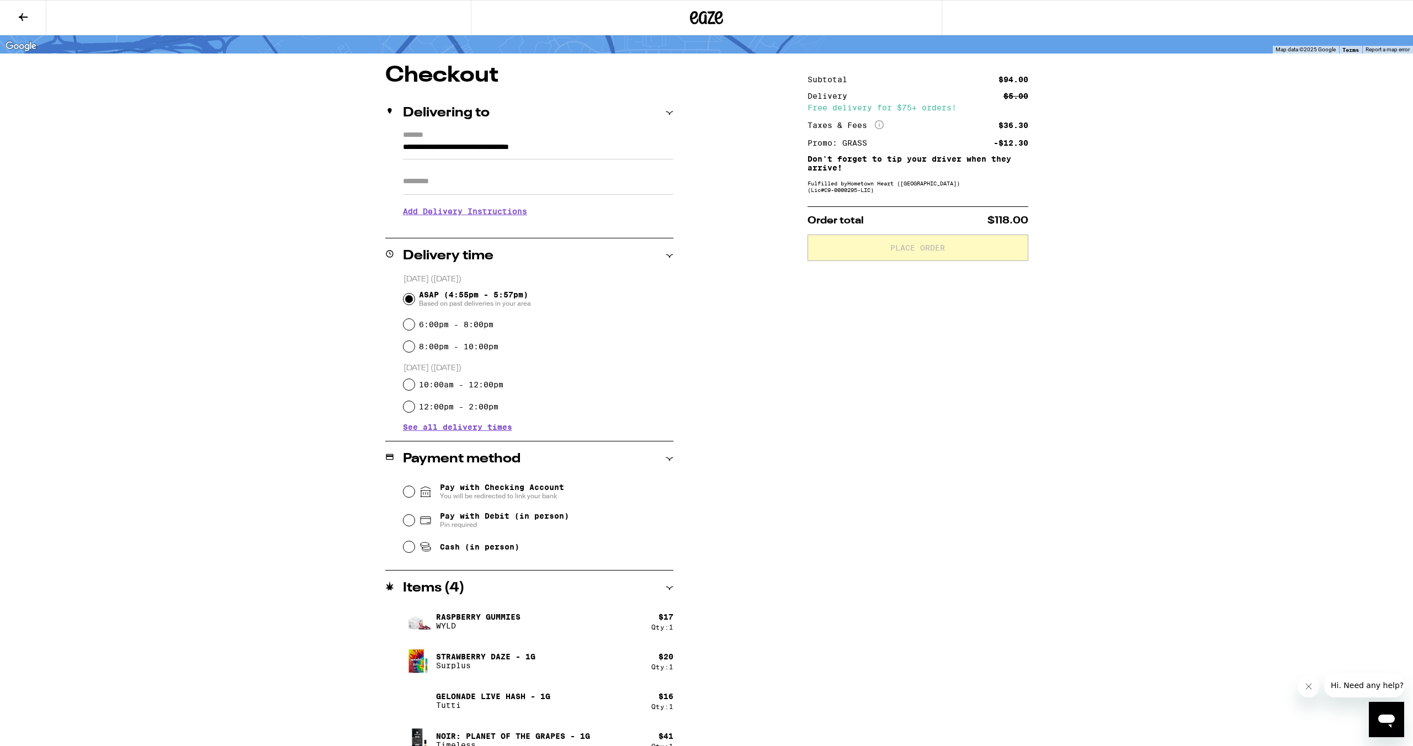
scroll to position [88, 0]
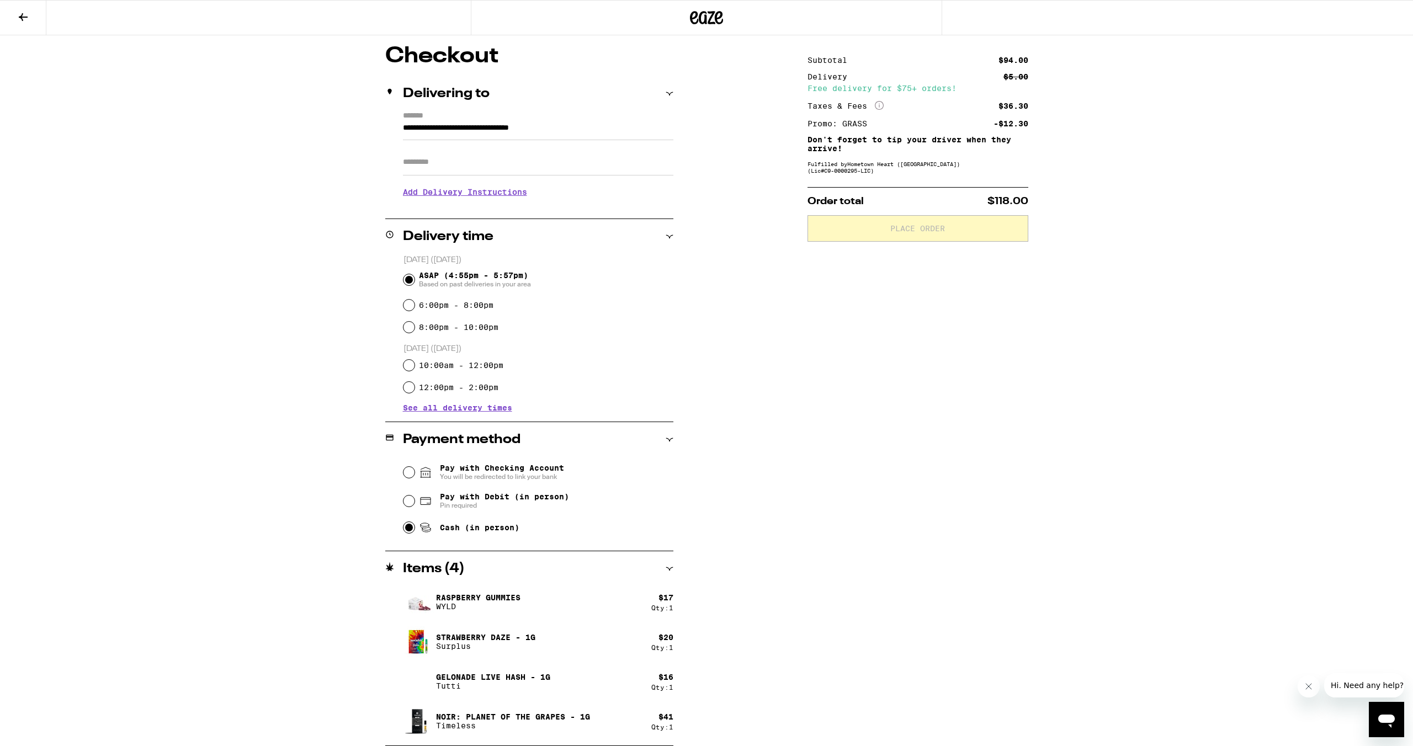
click at [407, 527] on input "Cash (in person)" at bounding box center [408, 527] width 11 height 11
radio input "true"
click at [662, 232] on span "Place Order" at bounding box center [917, 229] width 55 height 8
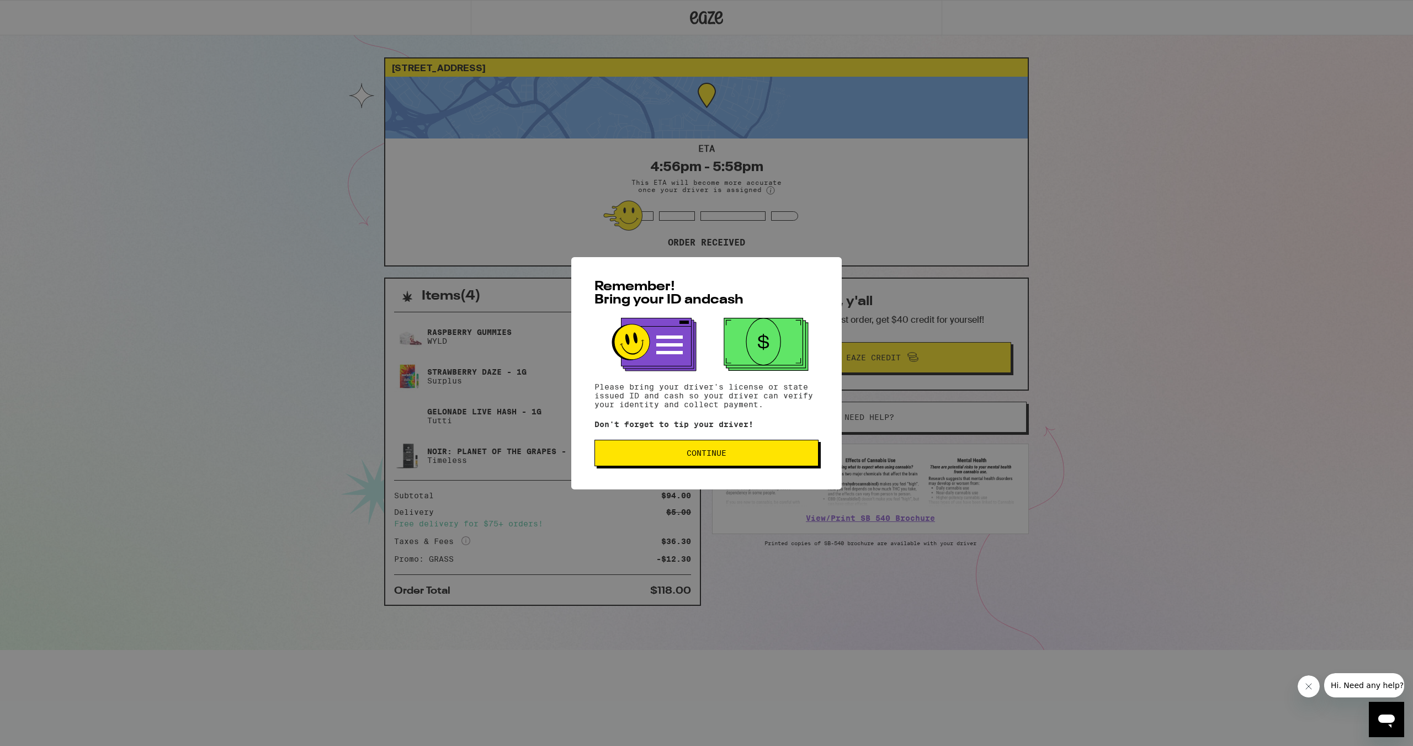
click at [662, 454] on span "Continue" at bounding box center [706, 453] width 205 height 8
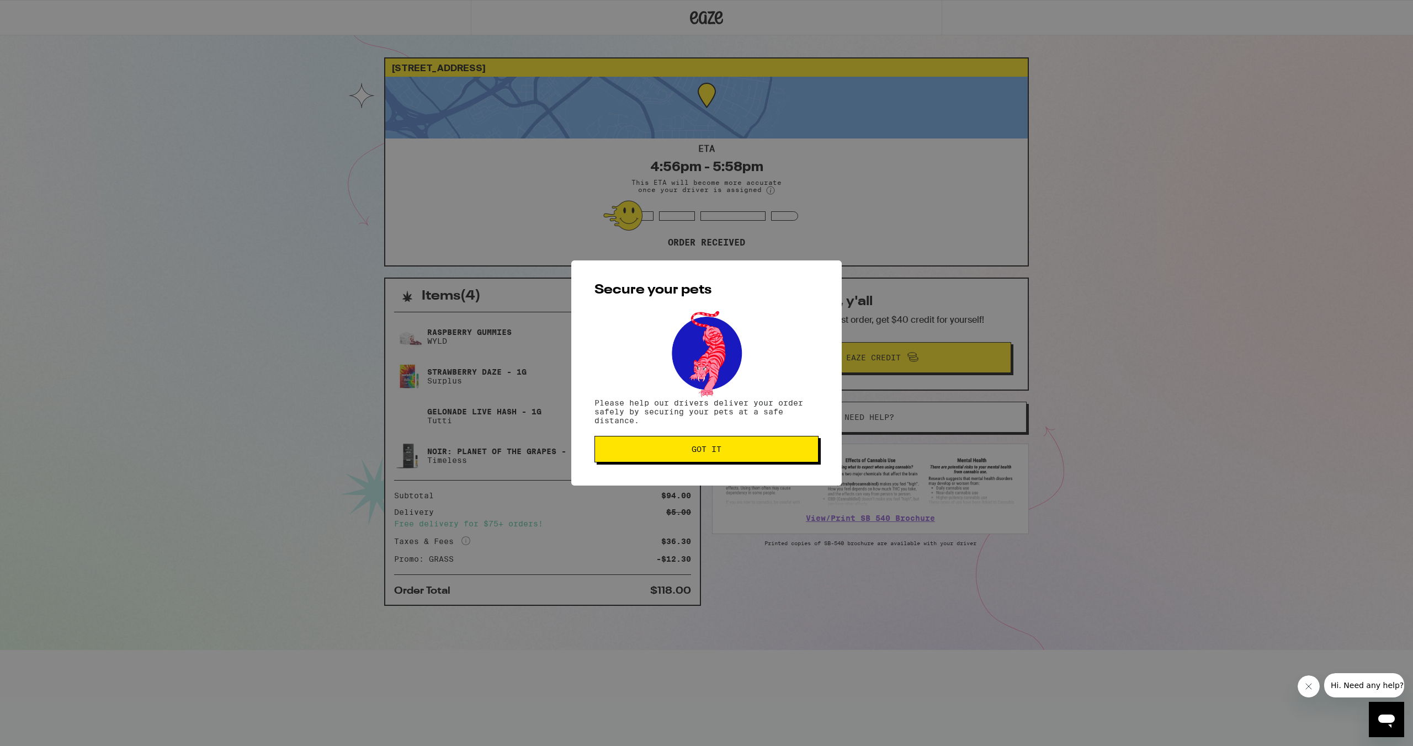
click at [662, 453] on span "Got it" at bounding box center [706, 449] width 205 height 8
